Goal: Find specific page/section: Find specific page/section

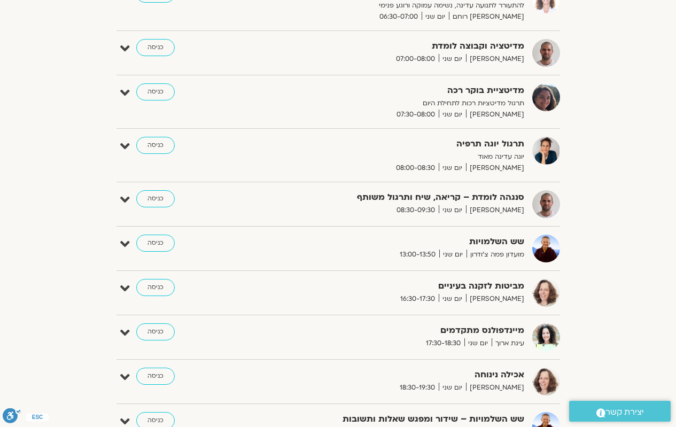
scroll to position [214, 0]
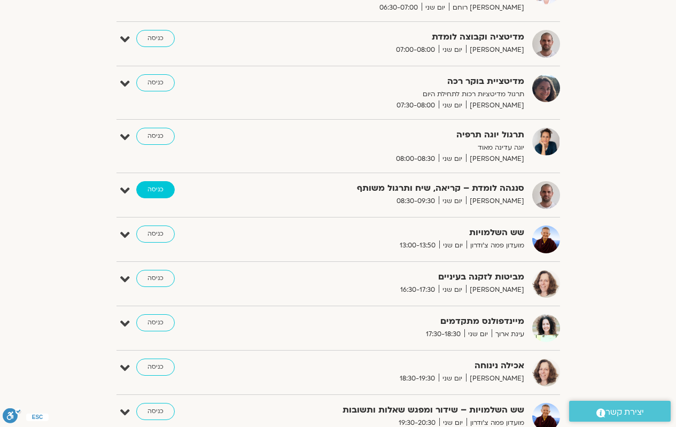
click at [161, 191] on link "כניסה" at bounding box center [155, 189] width 38 height 17
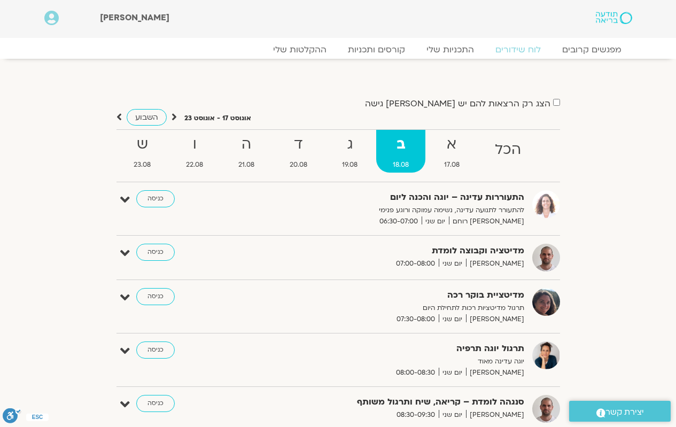
click at [382, 88] on div "הצג רק הרצאות להם יש [PERSON_NAME] גישה [DATE] - [DATE] השבוע להציג אירועים שפת…" at bounding box center [338, 412] width 598 height 675
click at [154, 249] on link "כניסה" at bounding box center [155, 252] width 38 height 17
